Goal: Information Seeking & Learning: Find specific fact

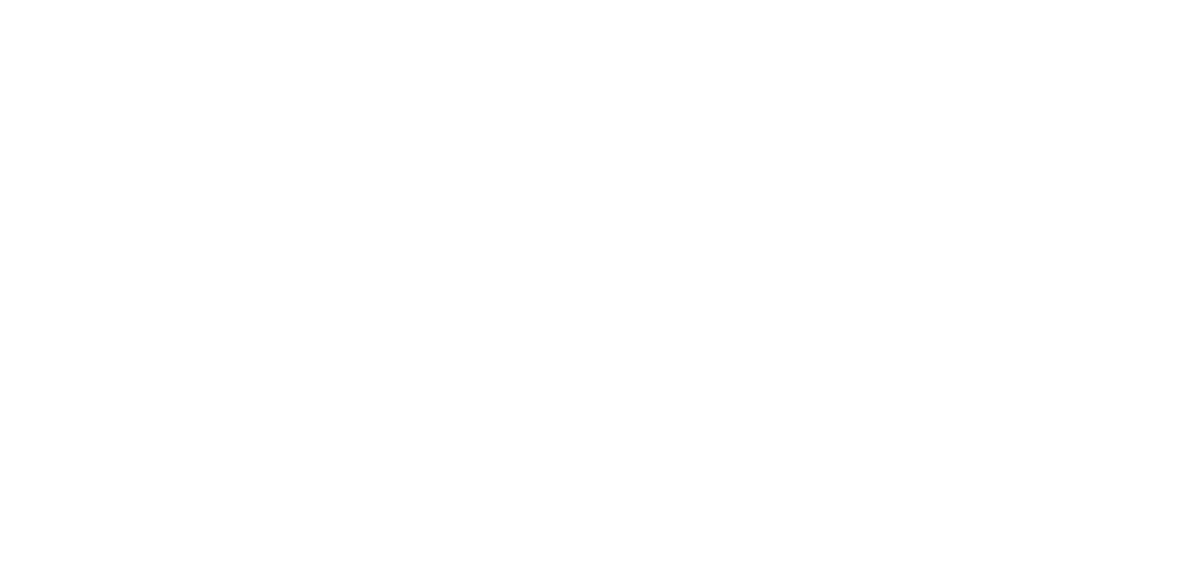
click at [152, 27] on div at bounding box center [589, 292] width 1178 height 585
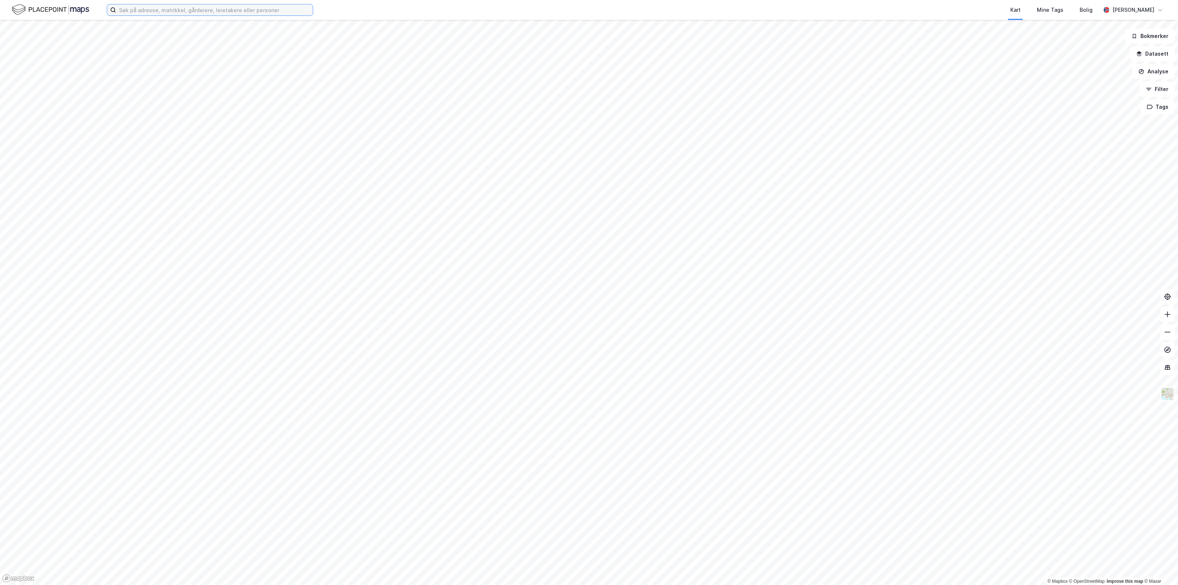
click at [147, 13] on input at bounding box center [214, 9] width 197 height 11
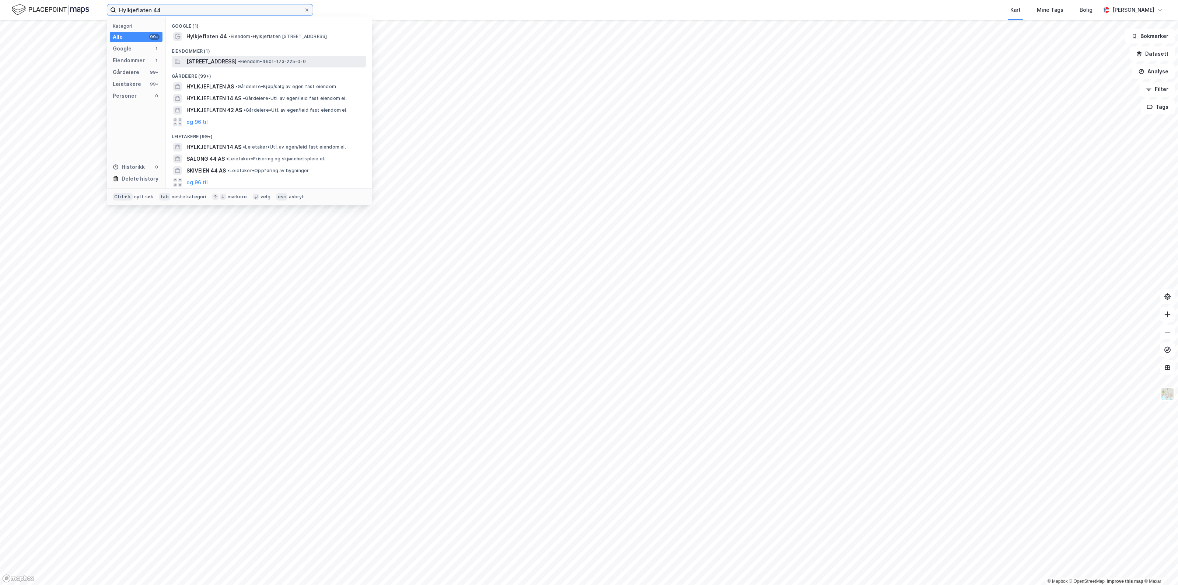
type input "Hylkjeflaten 44"
click at [217, 63] on span "[STREET_ADDRESS]" at bounding box center [212, 61] width 50 height 9
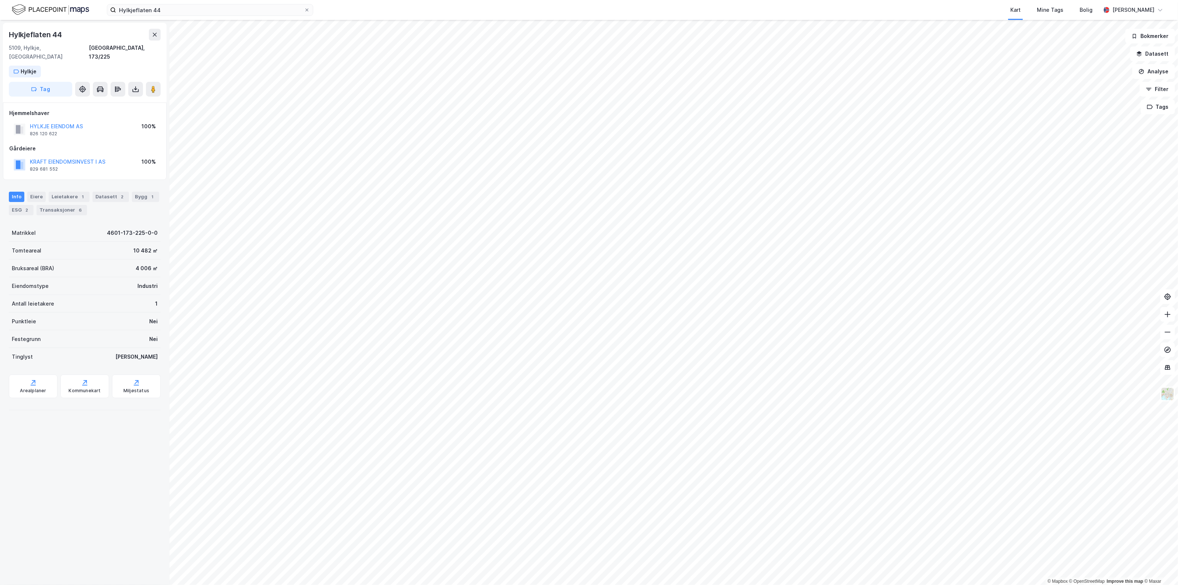
click at [125, 337] on div "© Mapbox © OpenStreetMap Improve this map © Maxar Hylkjeflaten 44 5109, Hylkje,…" at bounding box center [589, 302] width 1178 height 565
click at [0, 0] on button "HYLKJE EIENDOM AS" at bounding box center [0, 0] width 0 height 0
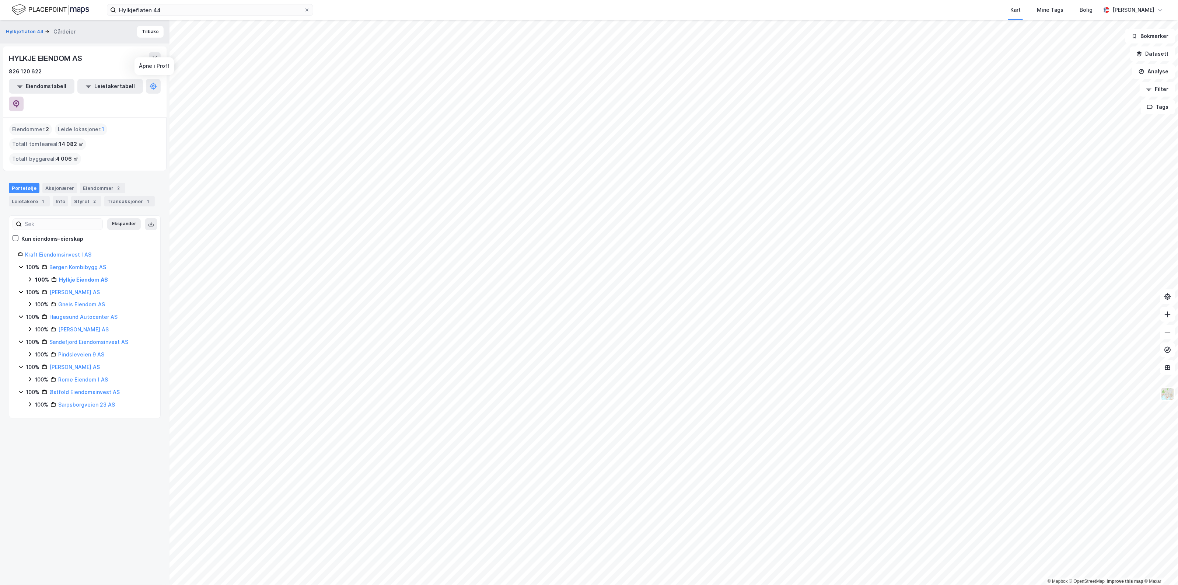
click at [24, 97] on button at bounding box center [16, 104] width 15 height 15
